Goal: Navigation & Orientation: Go to known website

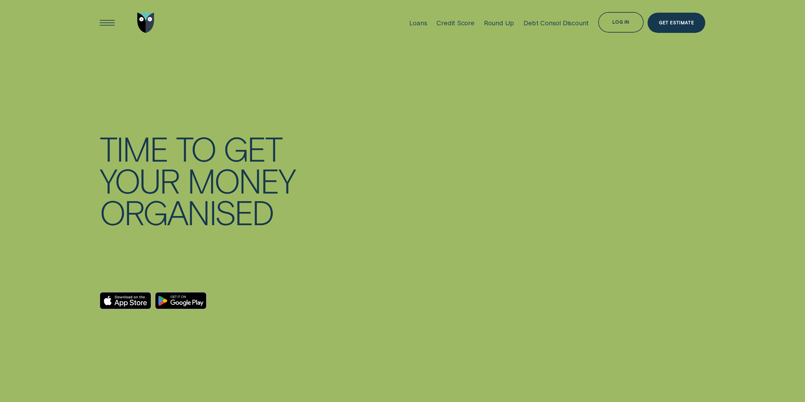
click at [617, 15] on div "Log in" at bounding box center [621, 22] width 46 height 21
click at [612, 18] on div "Log in" at bounding box center [621, 22] width 46 height 21
click at [617, 19] on div "Log in" at bounding box center [621, 22] width 46 height 21
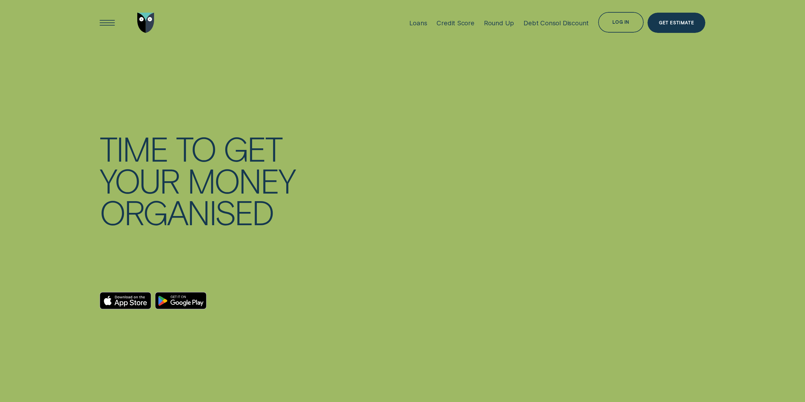
drag, startPoint x: 617, startPoint y: 19, endPoint x: 492, endPoint y: 30, distance: 125.7
click at [616, 19] on div "Log in" at bounding box center [621, 22] width 46 height 21
click at [107, 23] on div "Open Menu" at bounding box center [107, 22] width 29 height 29
click at [615, 21] on div "Log in" at bounding box center [620, 23] width 17 height 4
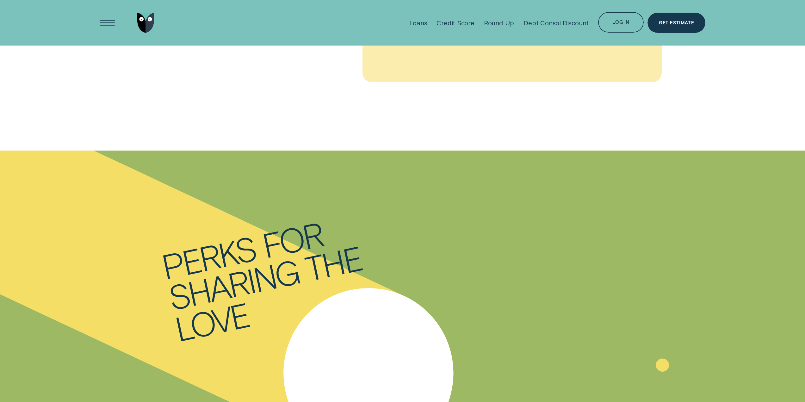
scroll to position [1170, 0]
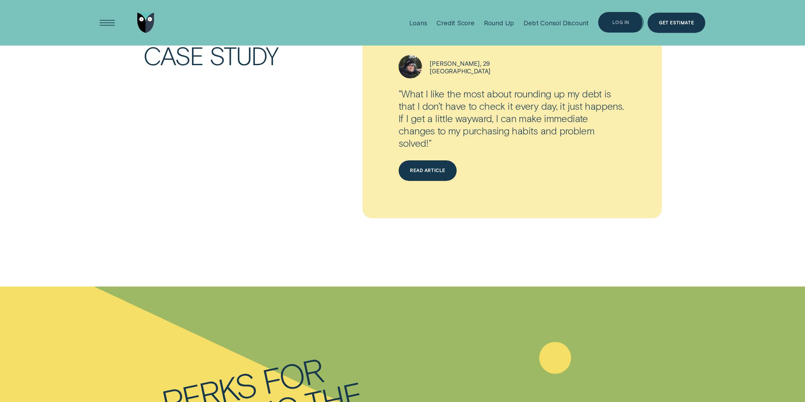
click at [617, 21] on div "Log in" at bounding box center [620, 23] width 17 height 4
